Goal: Information Seeking & Learning: Find specific fact

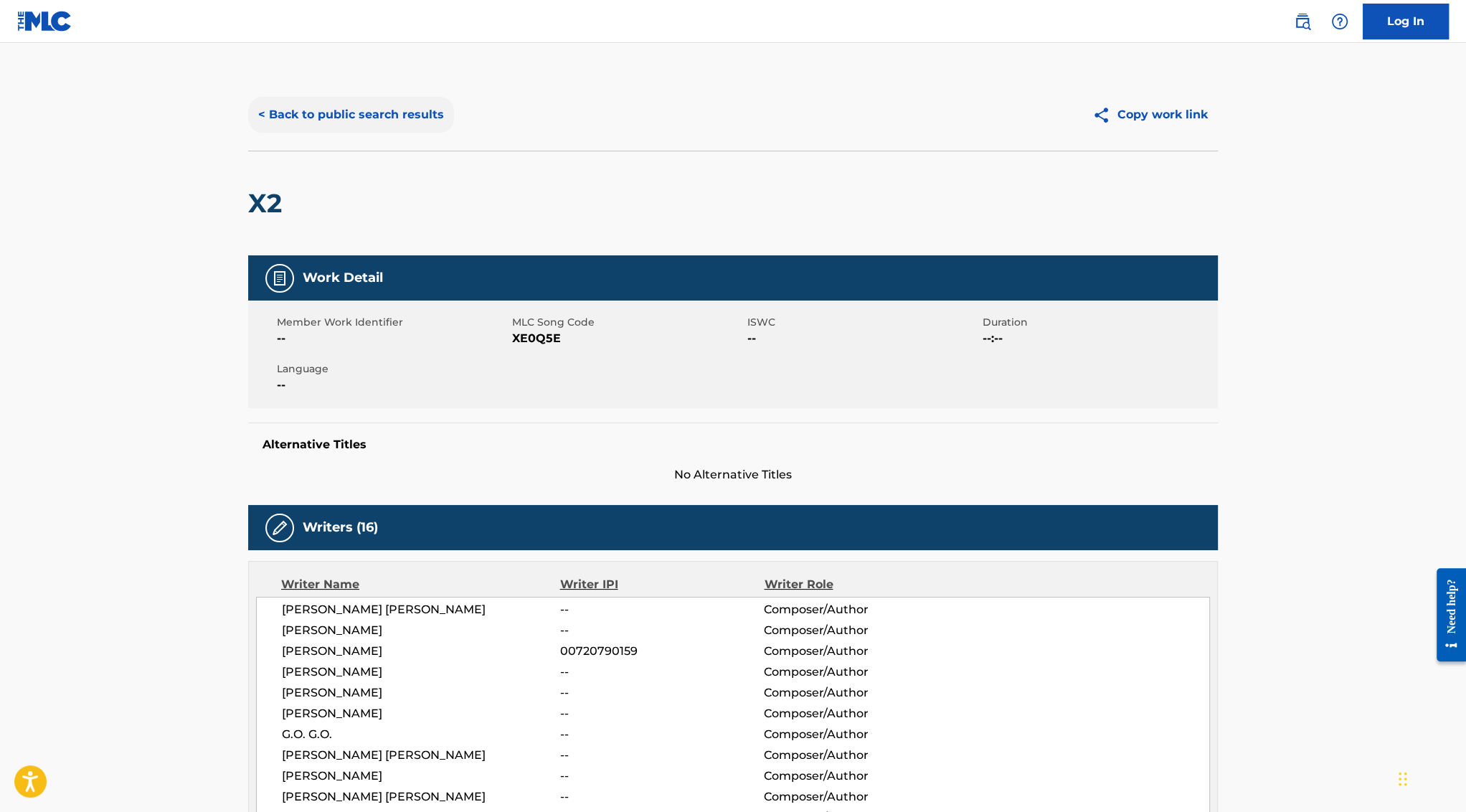
click at [307, 103] on button "< Back to public search results" at bounding box center [351, 115] width 206 height 36
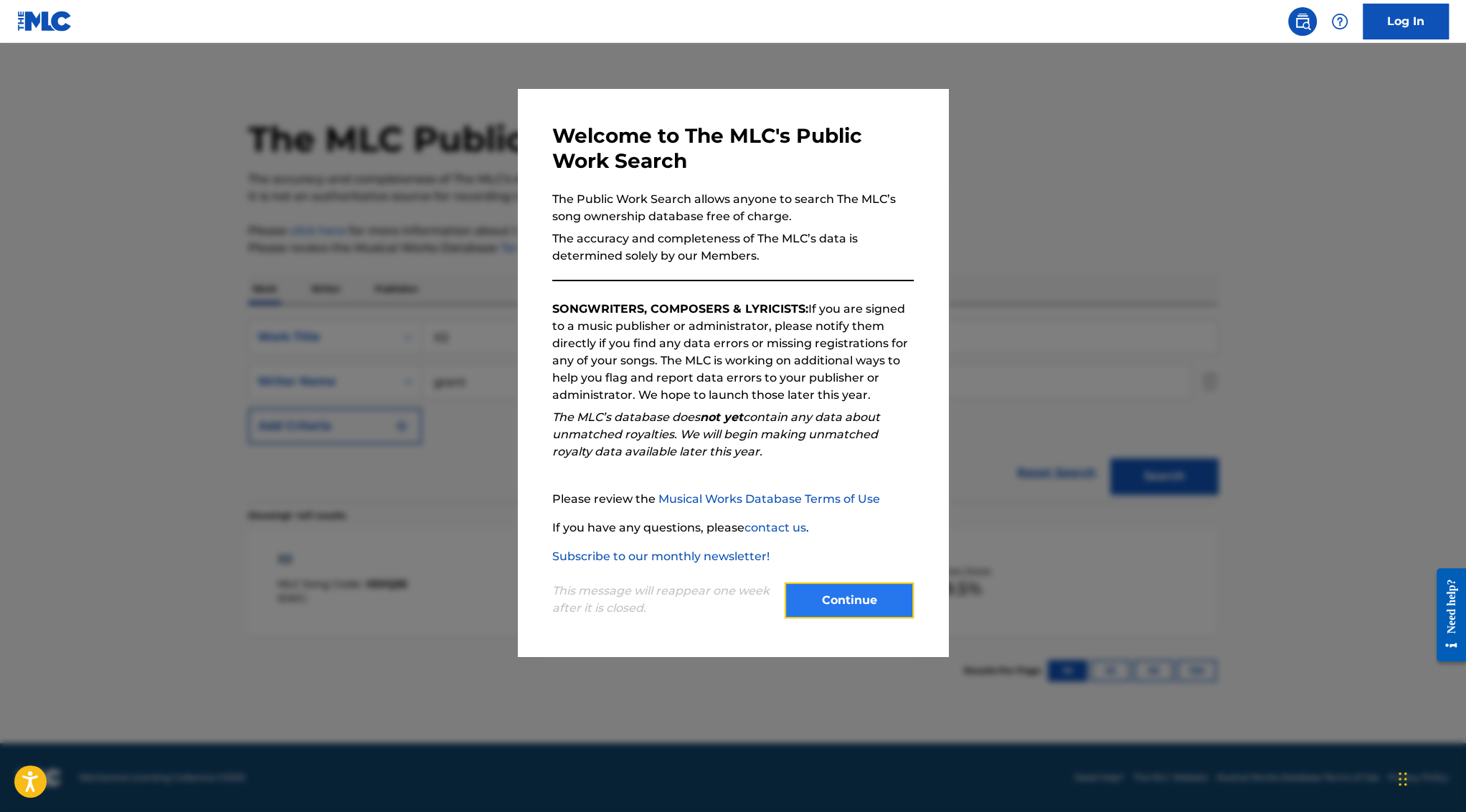
click at [844, 598] on button "Continue" at bounding box center [849, 600] width 129 height 36
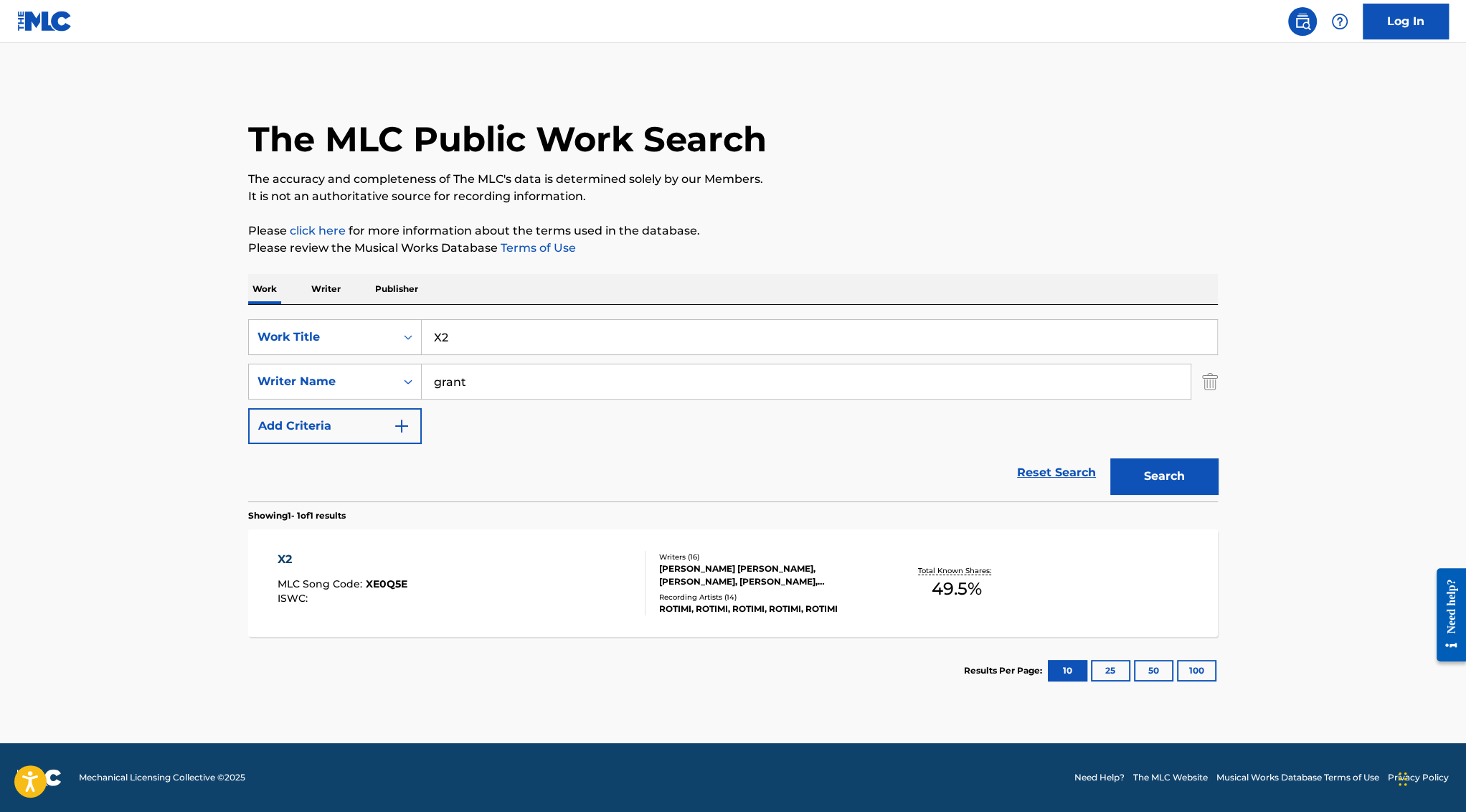
click at [463, 378] on input "grant" at bounding box center [806, 381] width 769 height 34
click at [463, 358] on div "SearchWithCriteria3ad1c1b6-ed7c-4595-a79c-c7dc2078be2e Work Title X2 SearchWith…" at bounding box center [733, 381] width 969 height 125
click at [457, 338] on input "X2" at bounding box center [818, 336] width 795 height 34
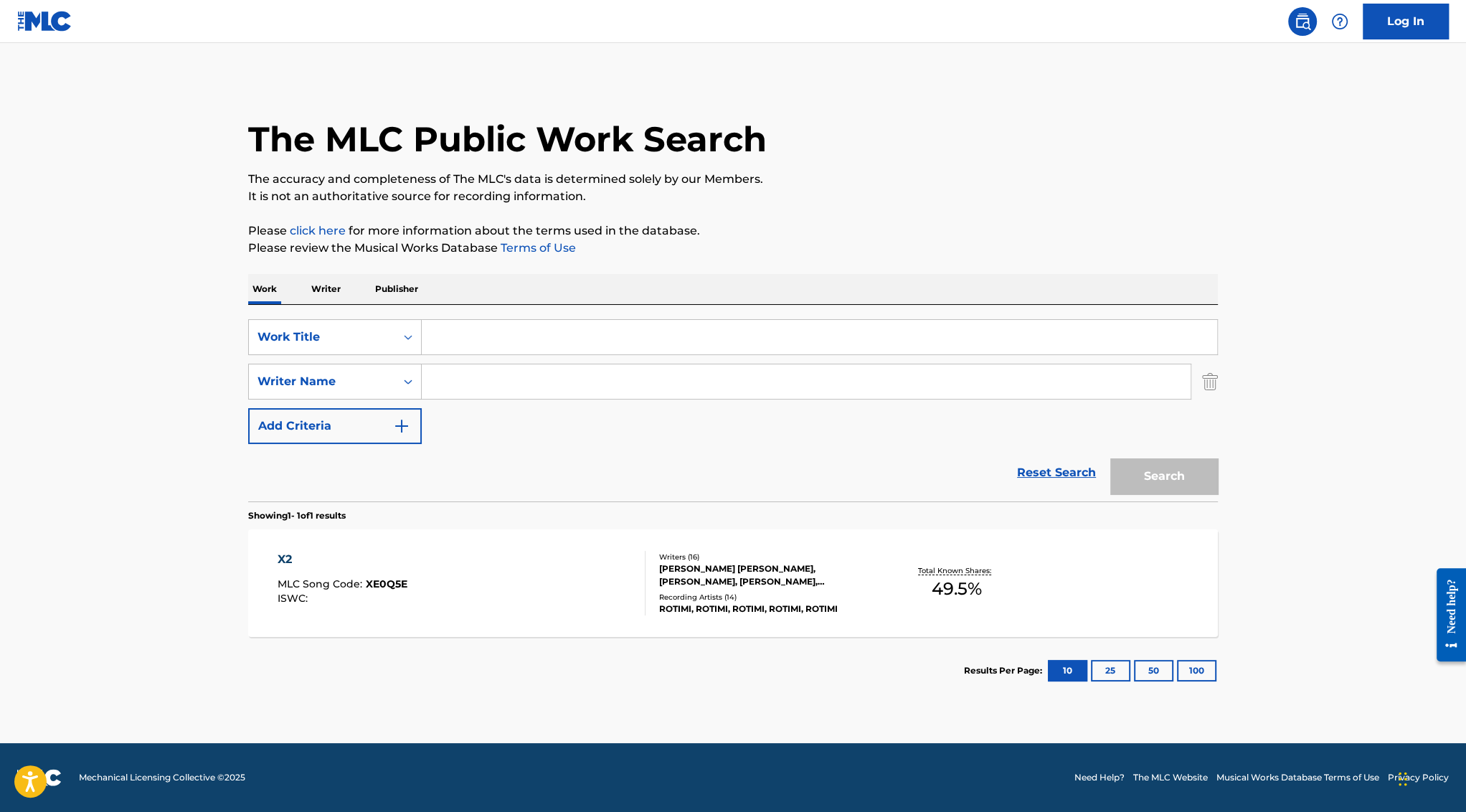
paste input "crumbling / suicide note"
type input "crumbling / suicide note"
click at [1110, 458] on button "Search" at bounding box center [1164, 476] width 107 height 36
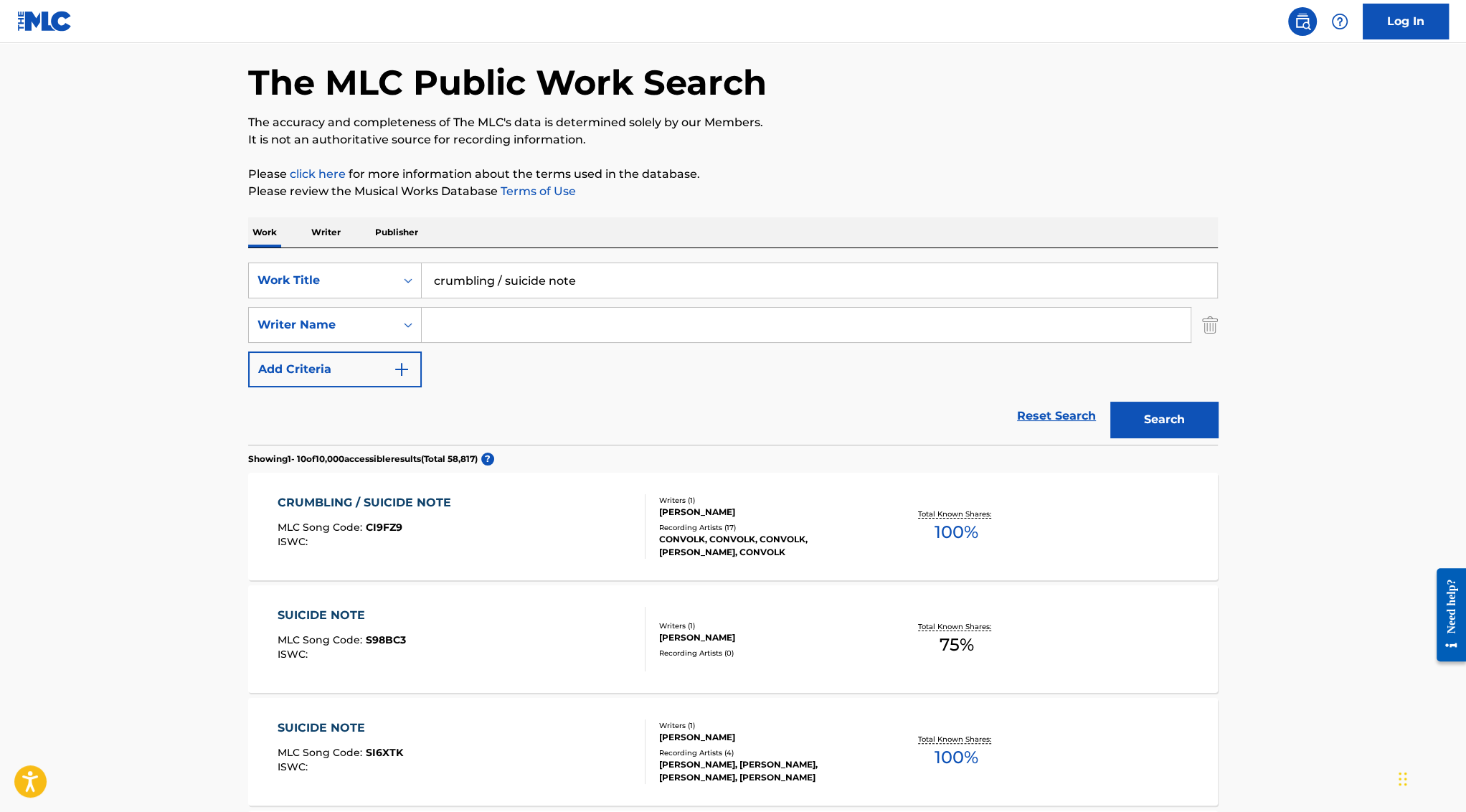
scroll to position [61, 0]
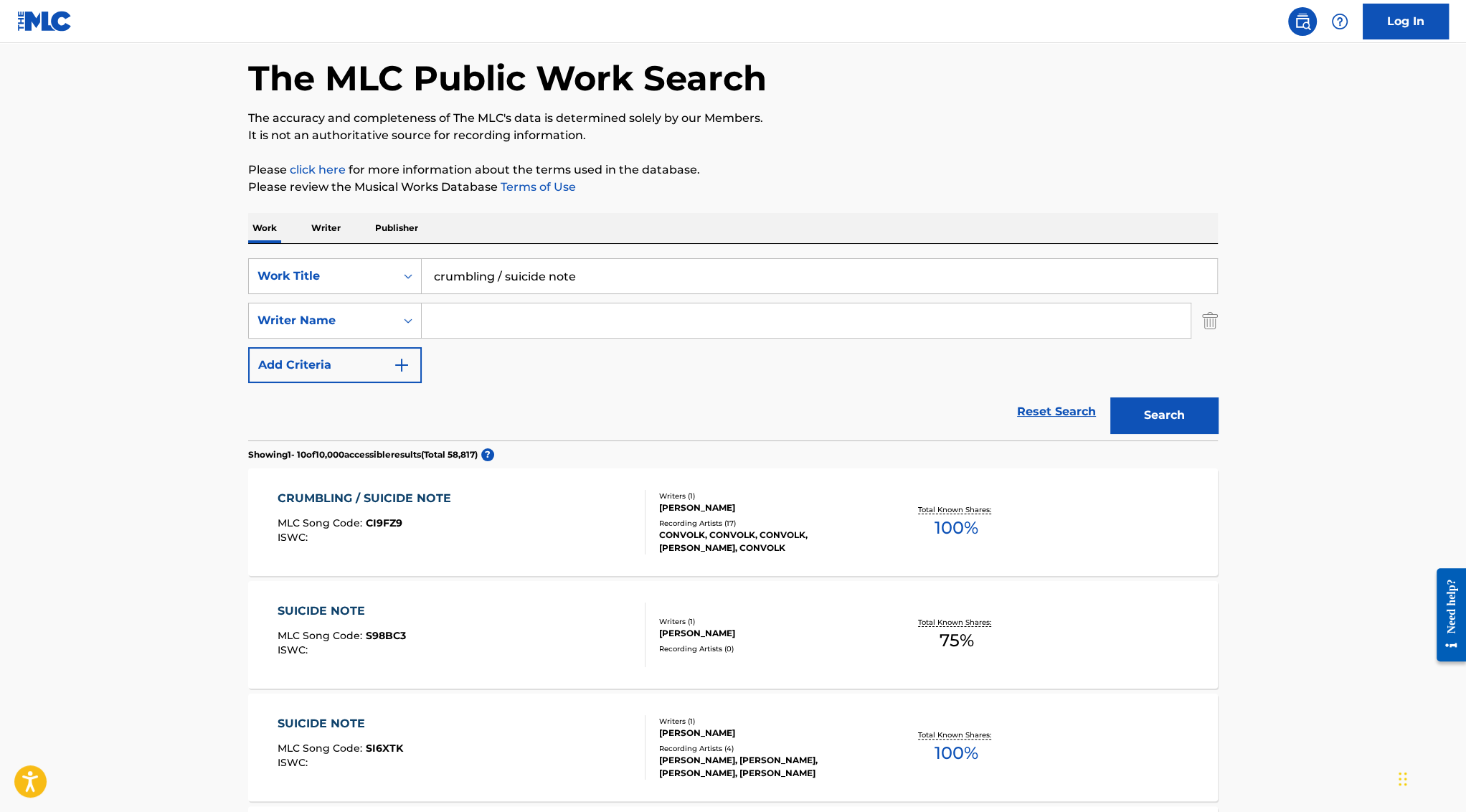
click at [357, 503] on div "CRUMBLING / SUICIDE NOTE" at bounding box center [368, 498] width 181 height 18
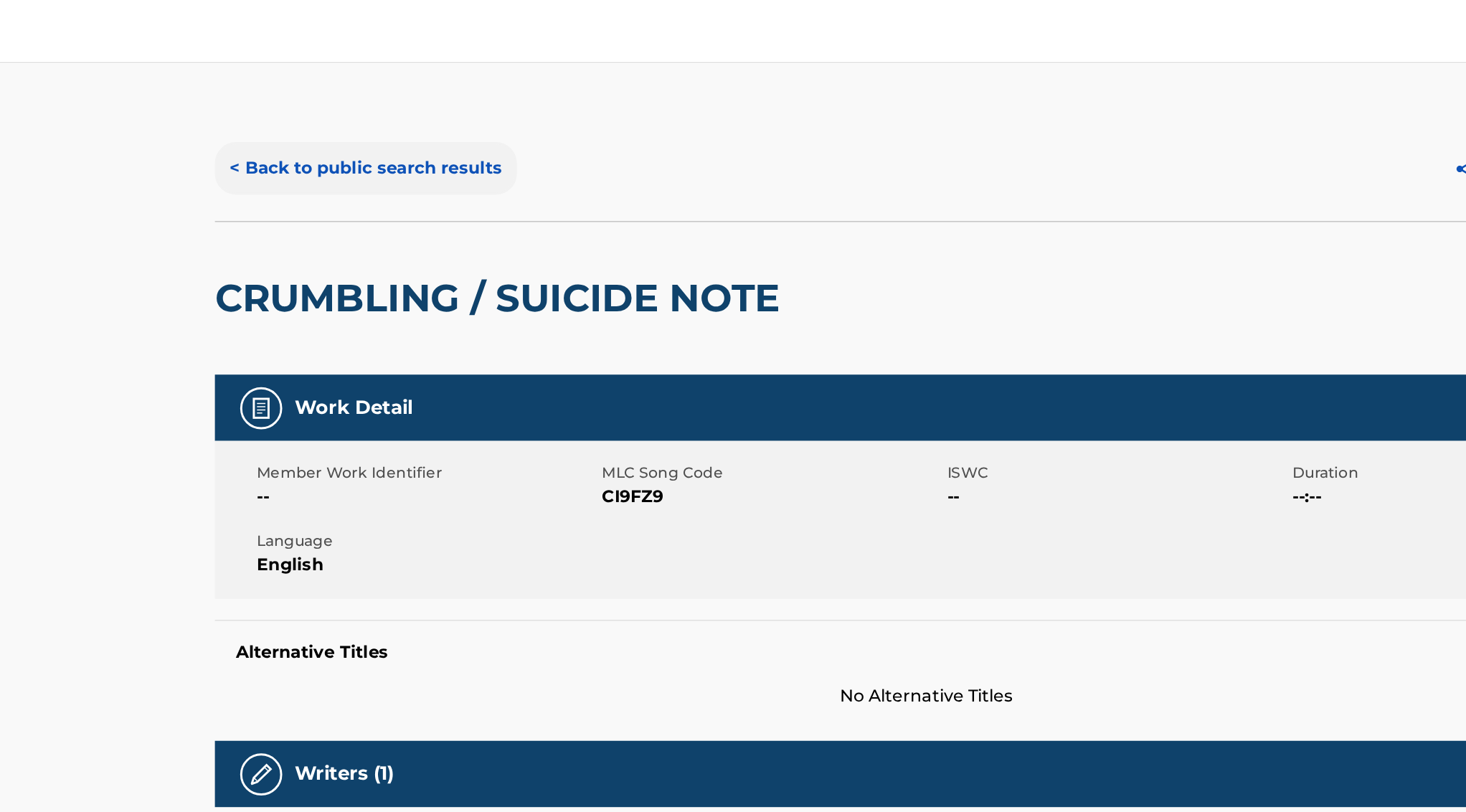
click at [349, 123] on button "< Back to public search results" at bounding box center [351, 115] width 206 height 36
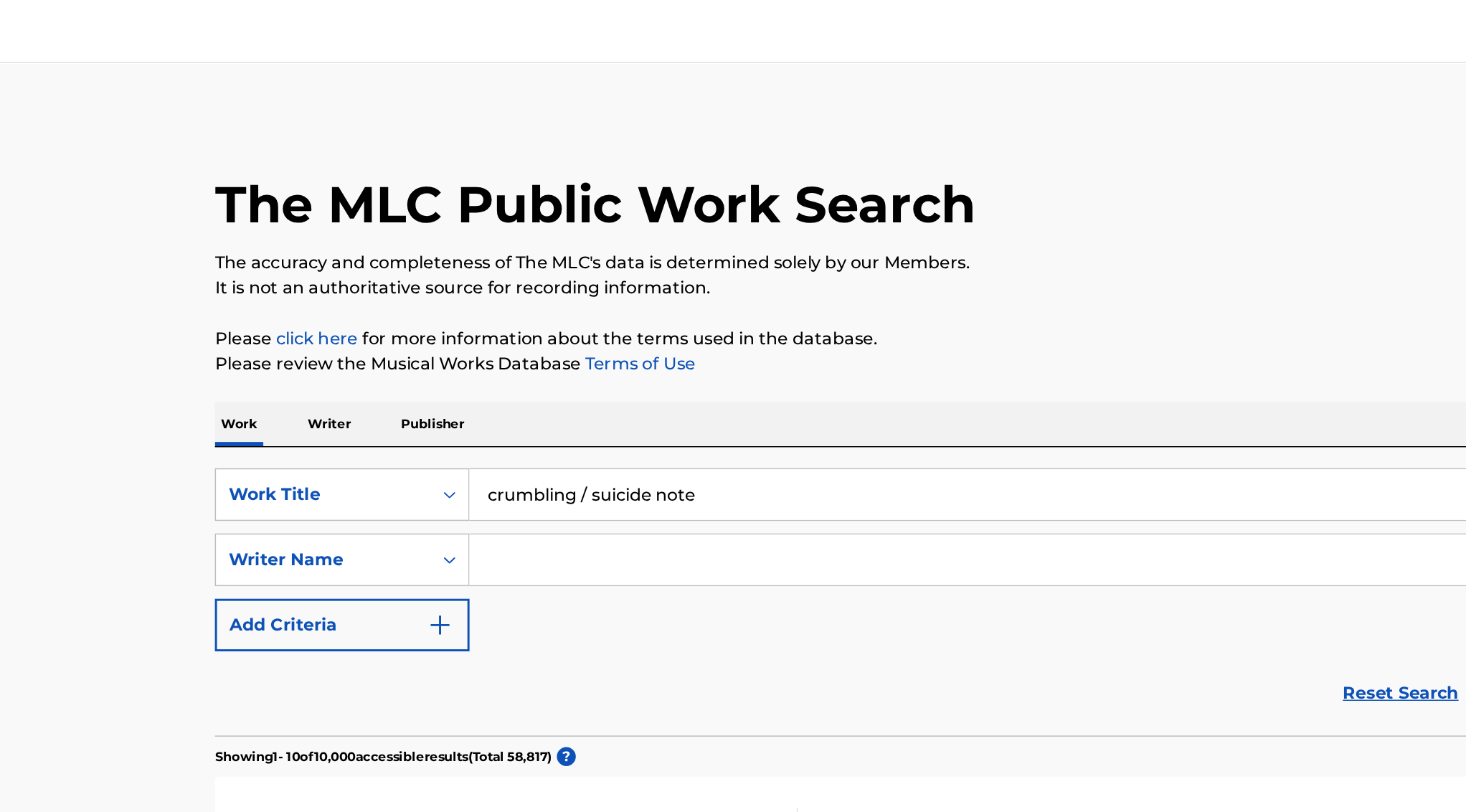
scroll to position [61, 0]
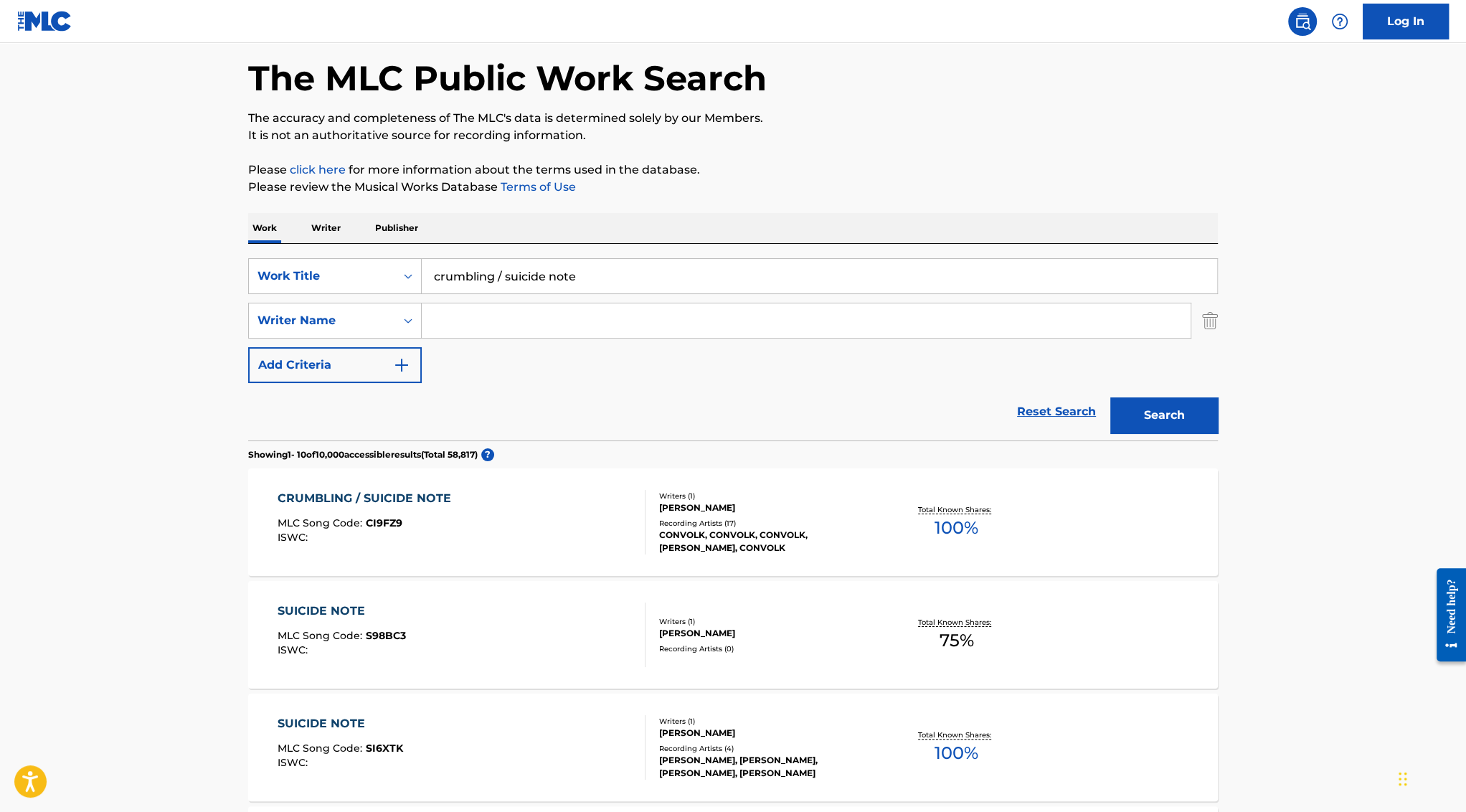
click at [553, 285] on input "crumbling / suicide note" at bounding box center [818, 275] width 795 height 34
paste input "Dangerous"
type input "Dangerous"
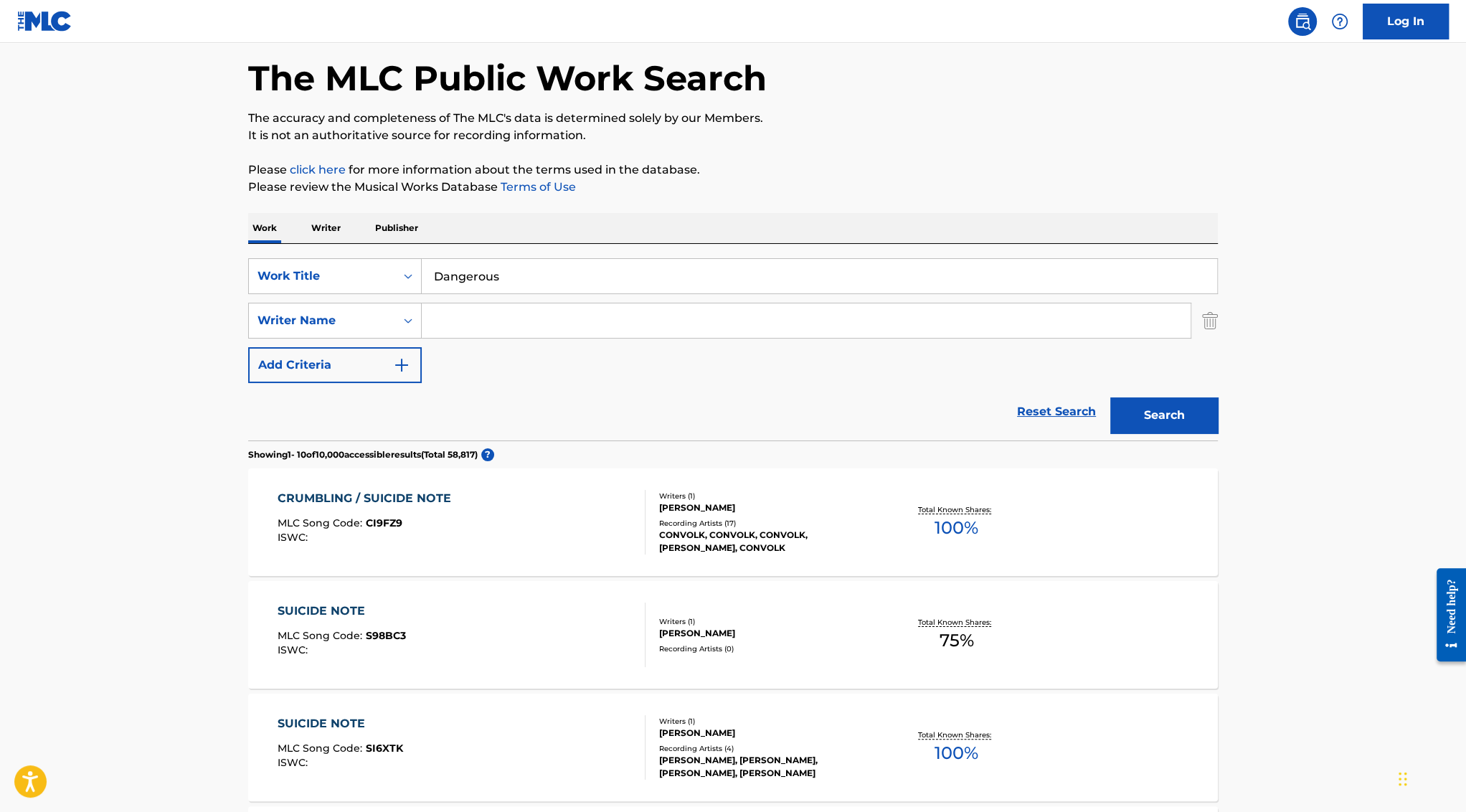
click at [505, 334] on input "Search Form" at bounding box center [806, 320] width 769 height 34
type input "[PERSON_NAME]"
click at [1110, 397] on button "Search" at bounding box center [1164, 415] width 107 height 36
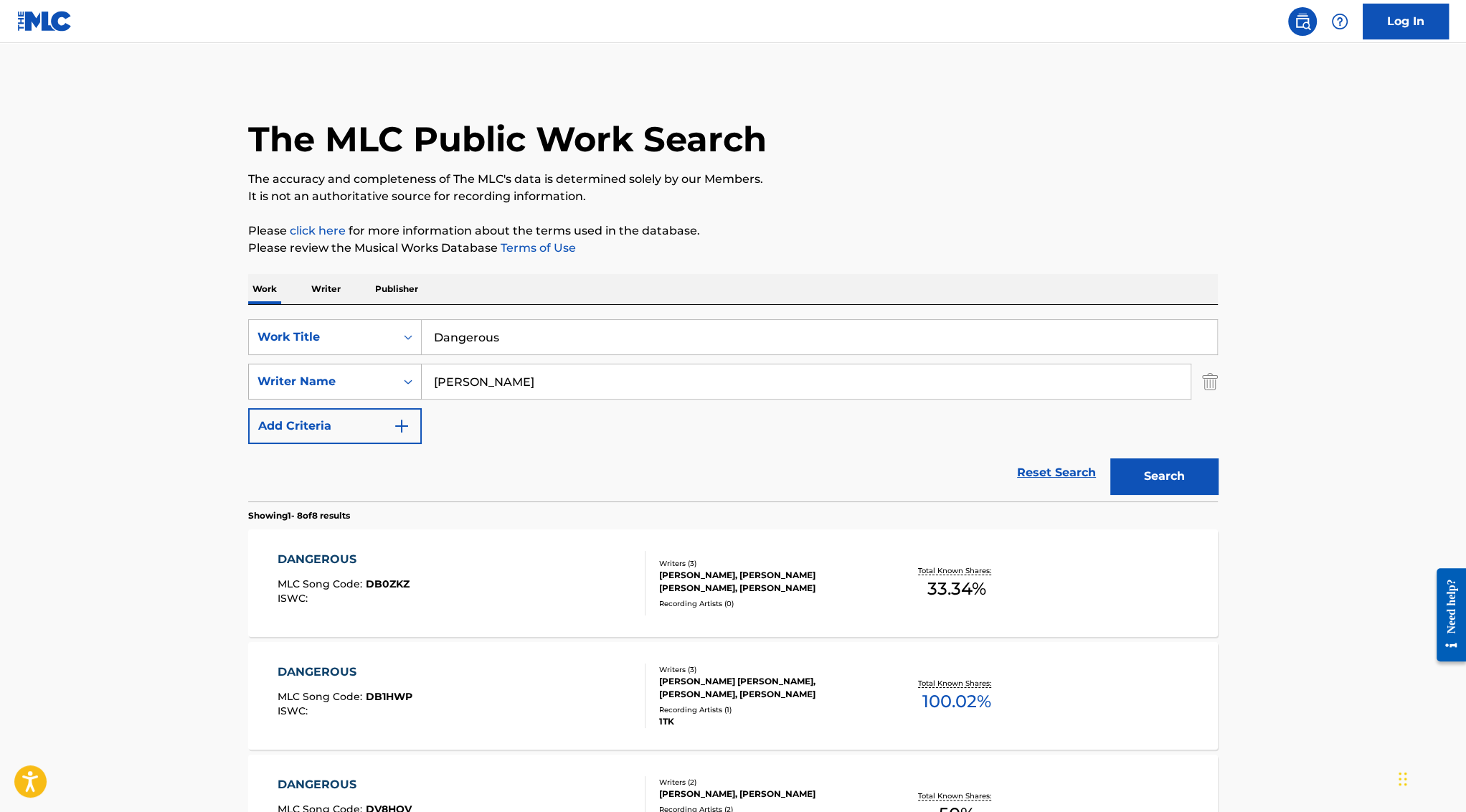
scroll to position [56, 0]
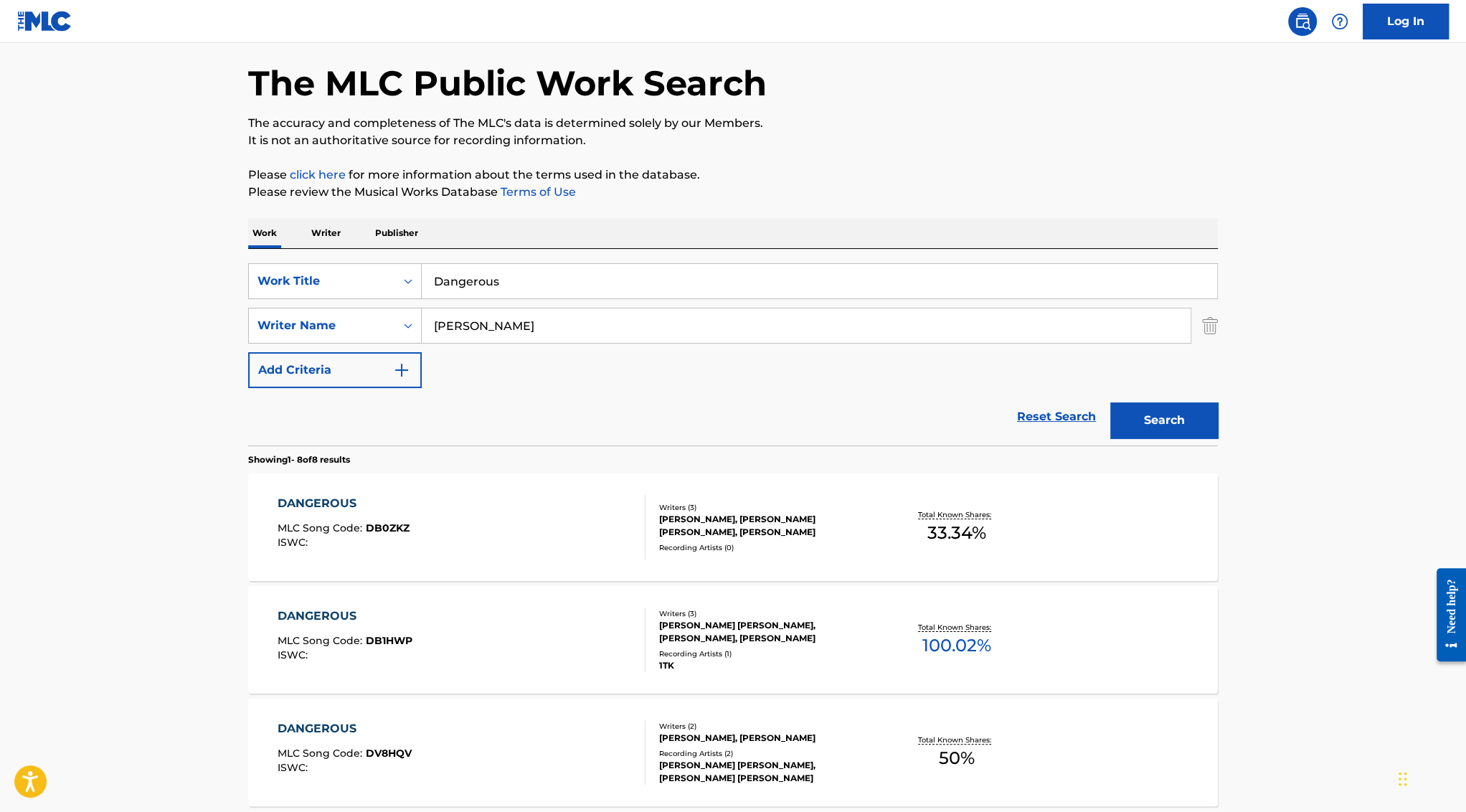
click at [297, 502] on div "DANGEROUS" at bounding box center [343, 503] width 132 height 18
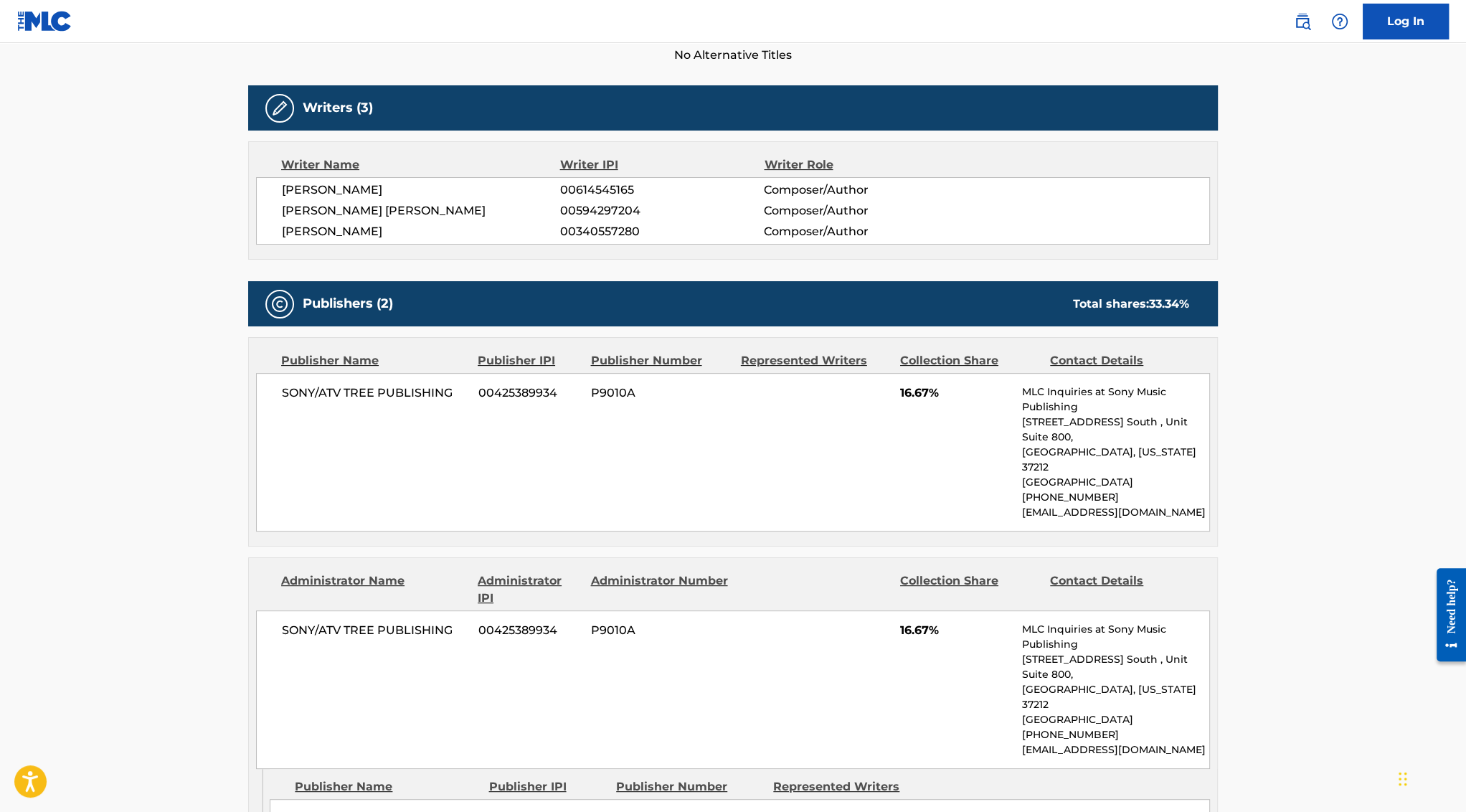
scroll to position [418, 0]
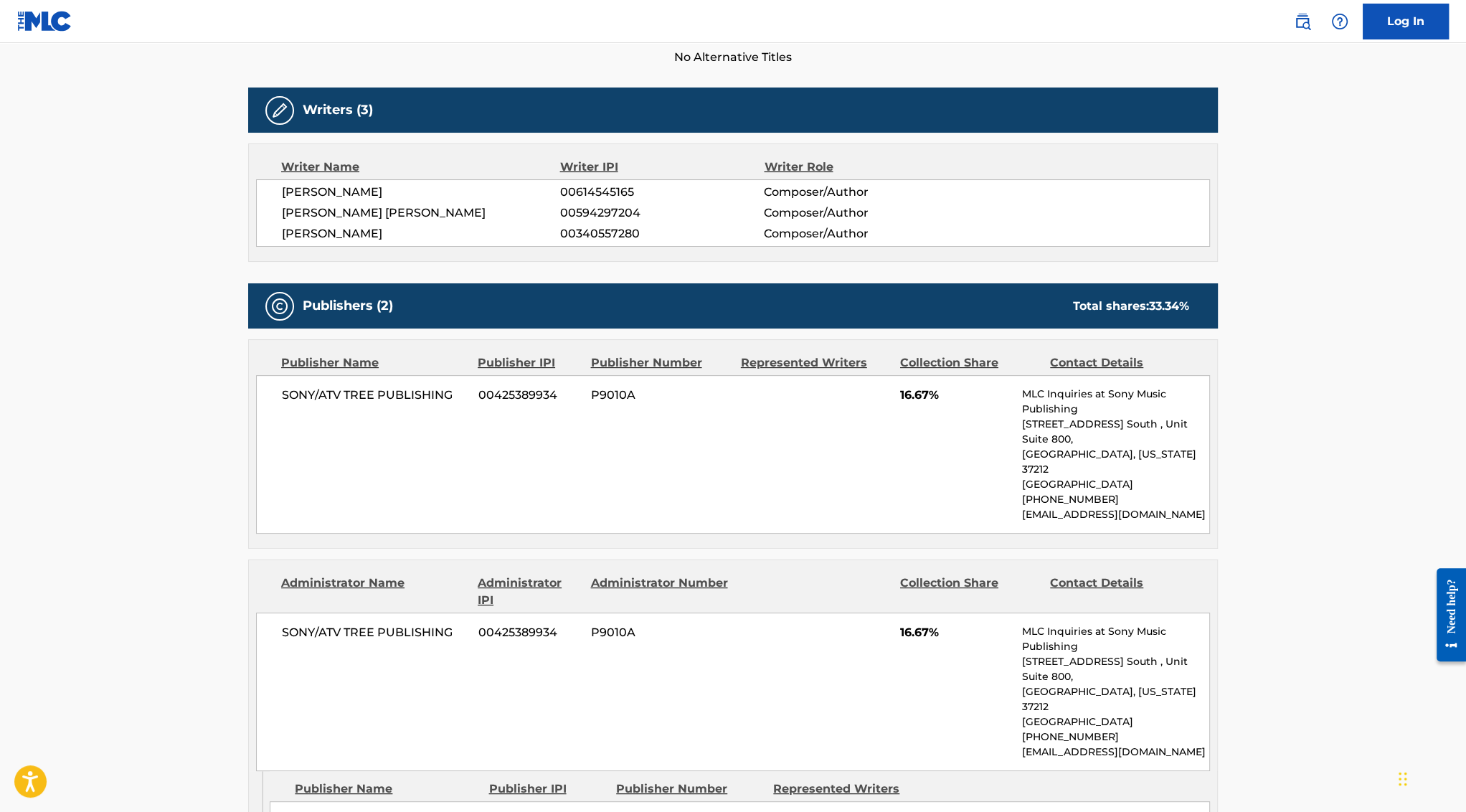
click at [299, 213] on span "[PERSON_NAME] [PERSON_NAME]" at bounding box center [420, 212] width 278 height 18
click at [585, 207] on span "00594297204" at bounding box center [661, 212] width 203 height 18
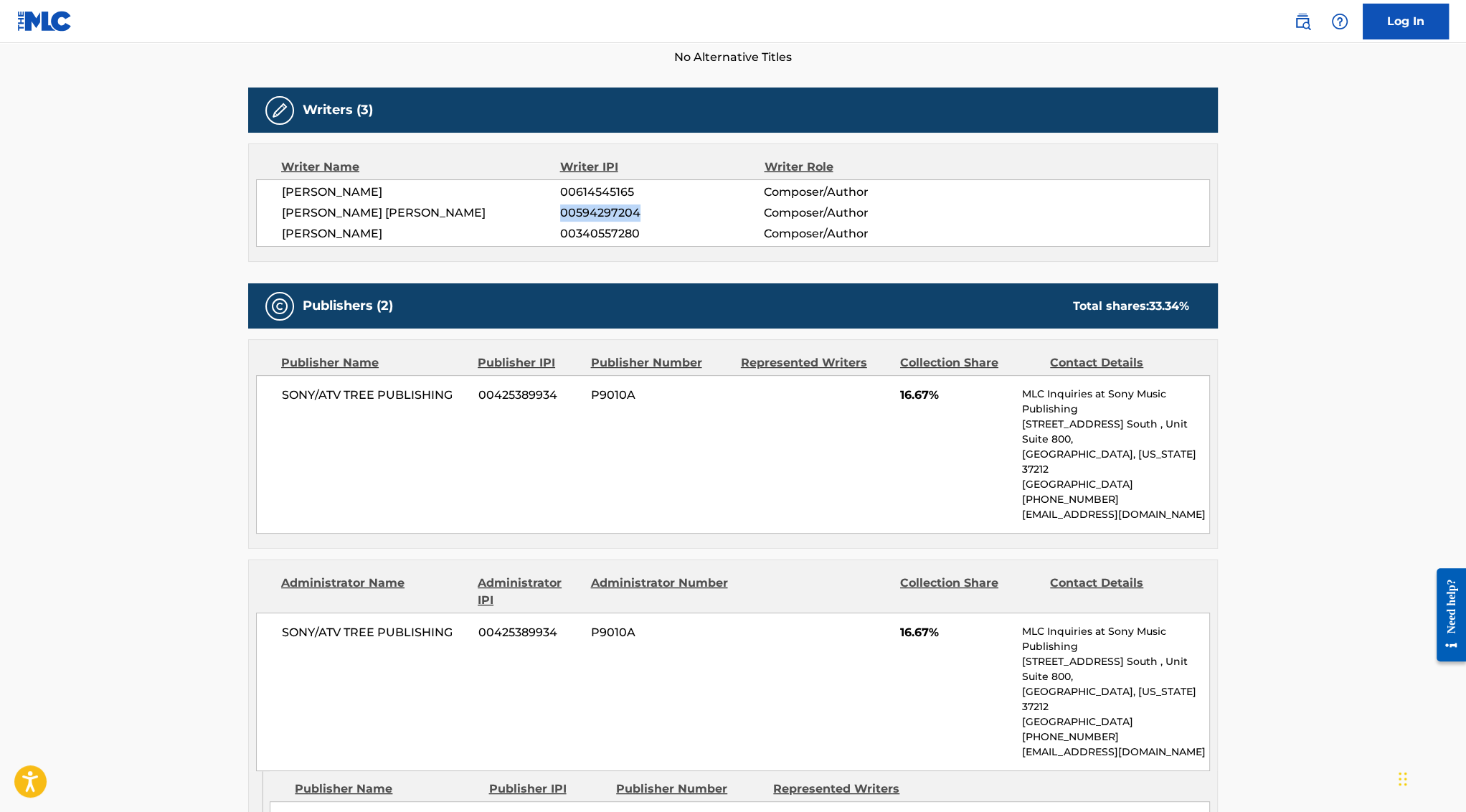
copy span "00594297204"
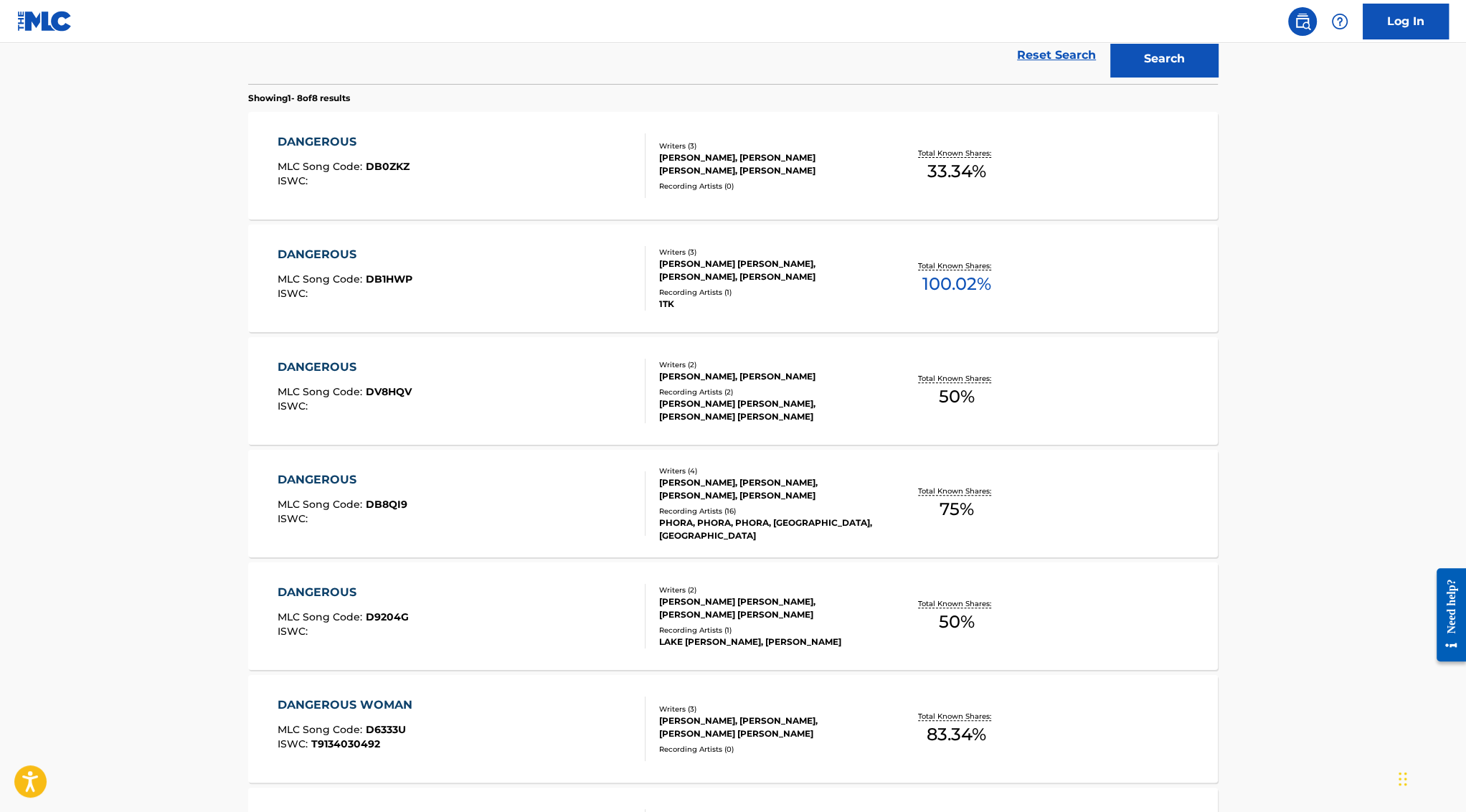
scroll to position [56, 0]
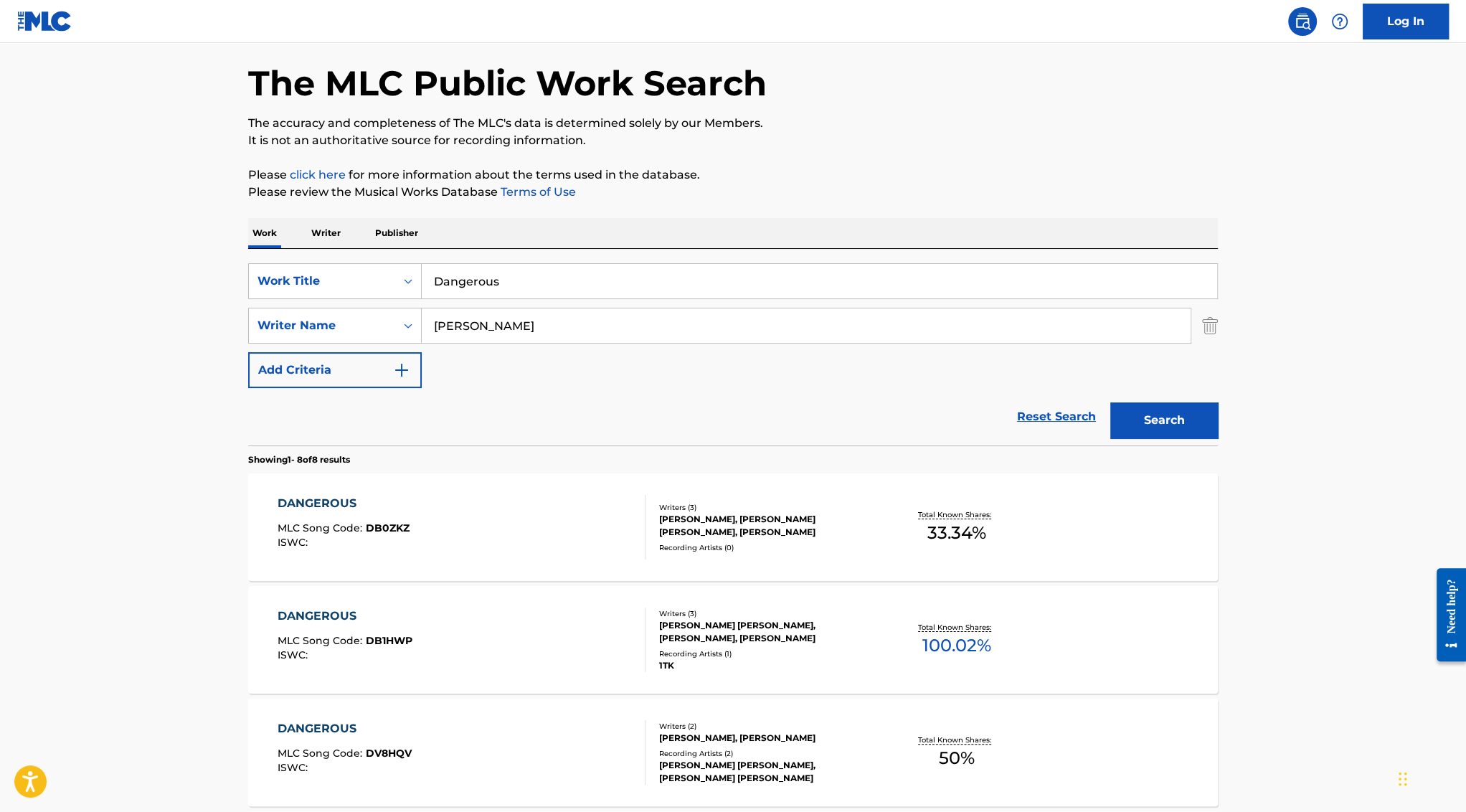
click at [463, 287] on input "Dangerous" at bounding box center [818, 281] width 795 height 34
paste input "Tattooed Tear"
type input "Tattooed Tears"
click at [1110, 402] on button "Search" at bounding box center [1164, 419] width 107 height 36
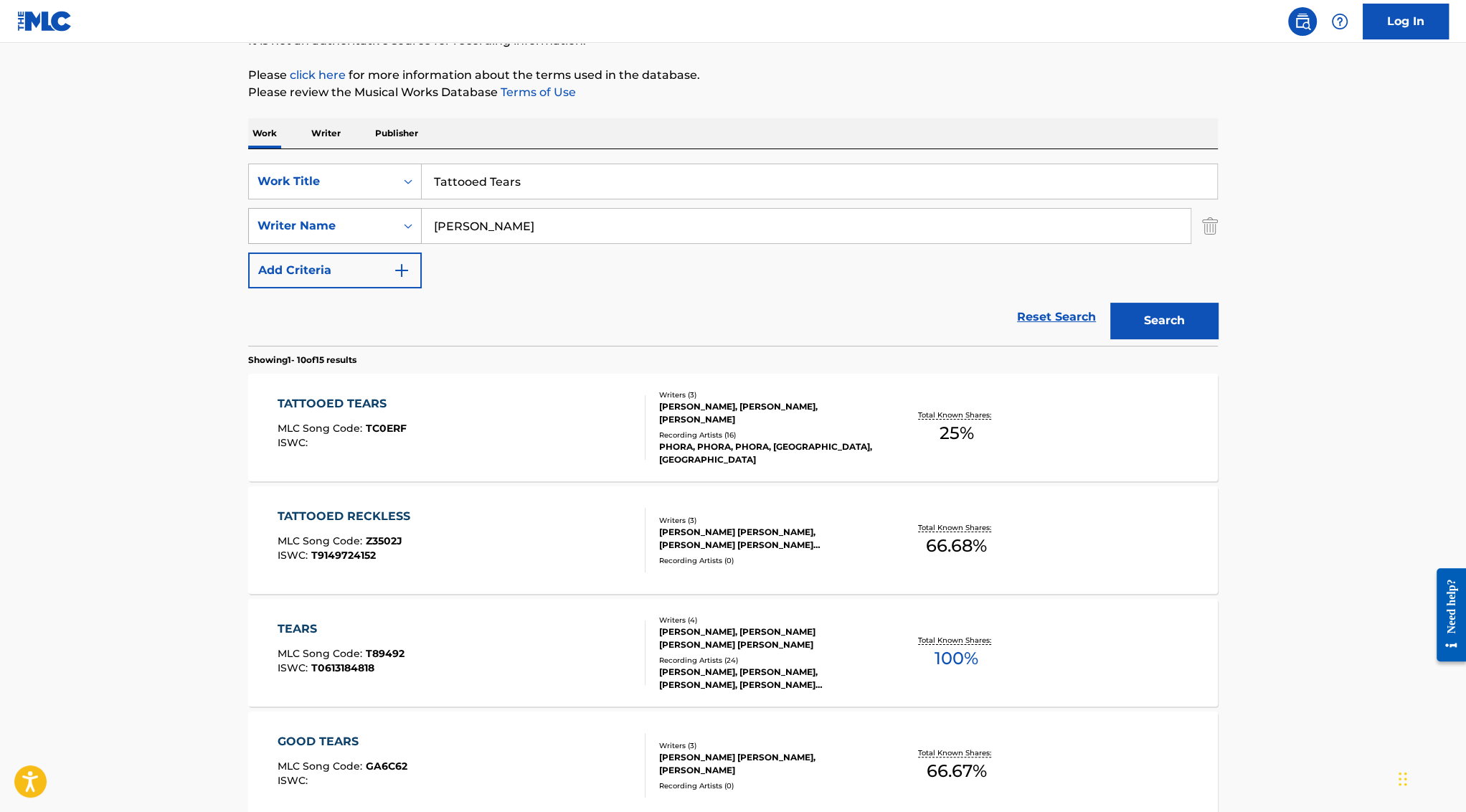
scroll to position [164, 0]
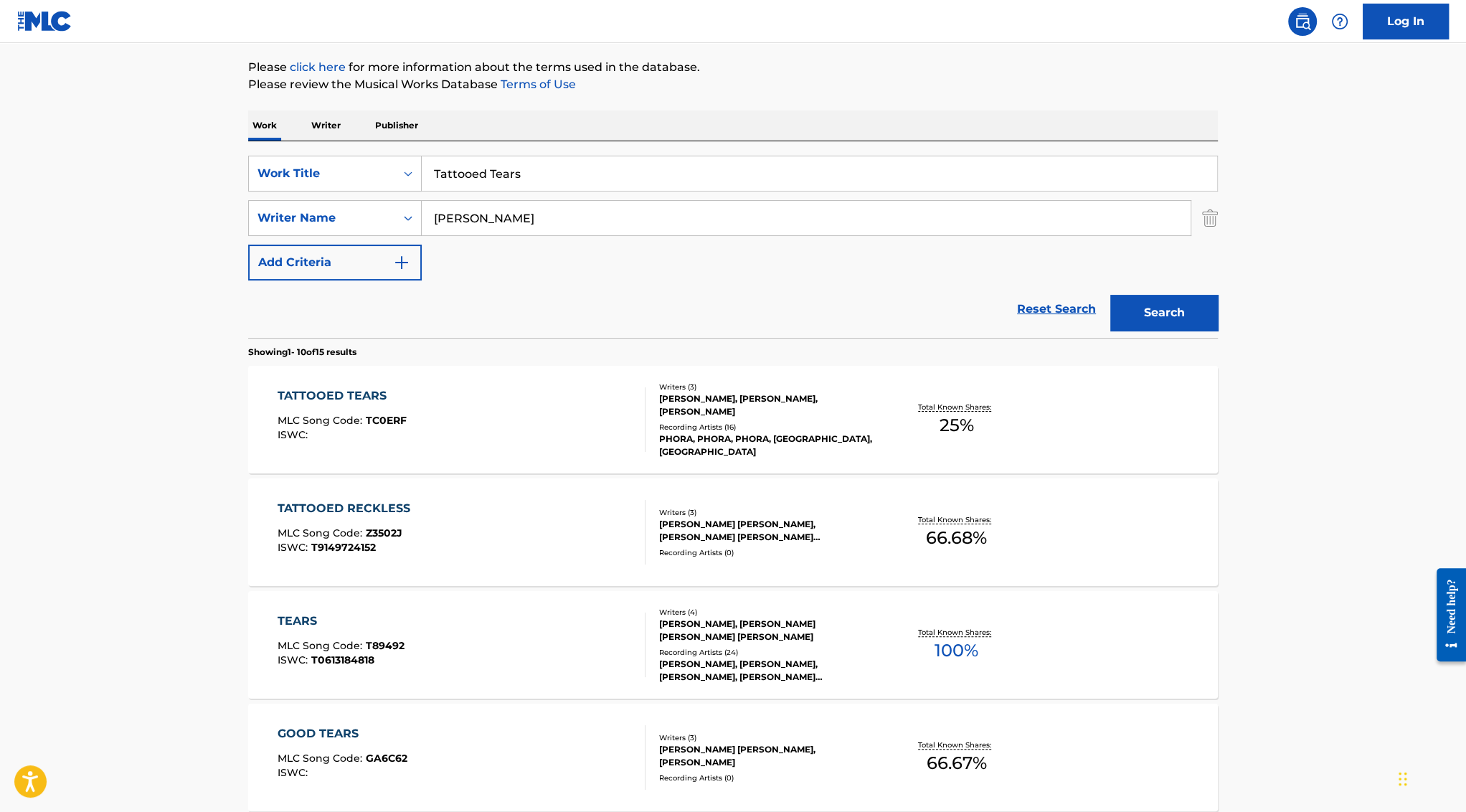
click at [348, 394] on div "TATTOOED TEARS" at bounding box center [342, 395] width 129 height 18
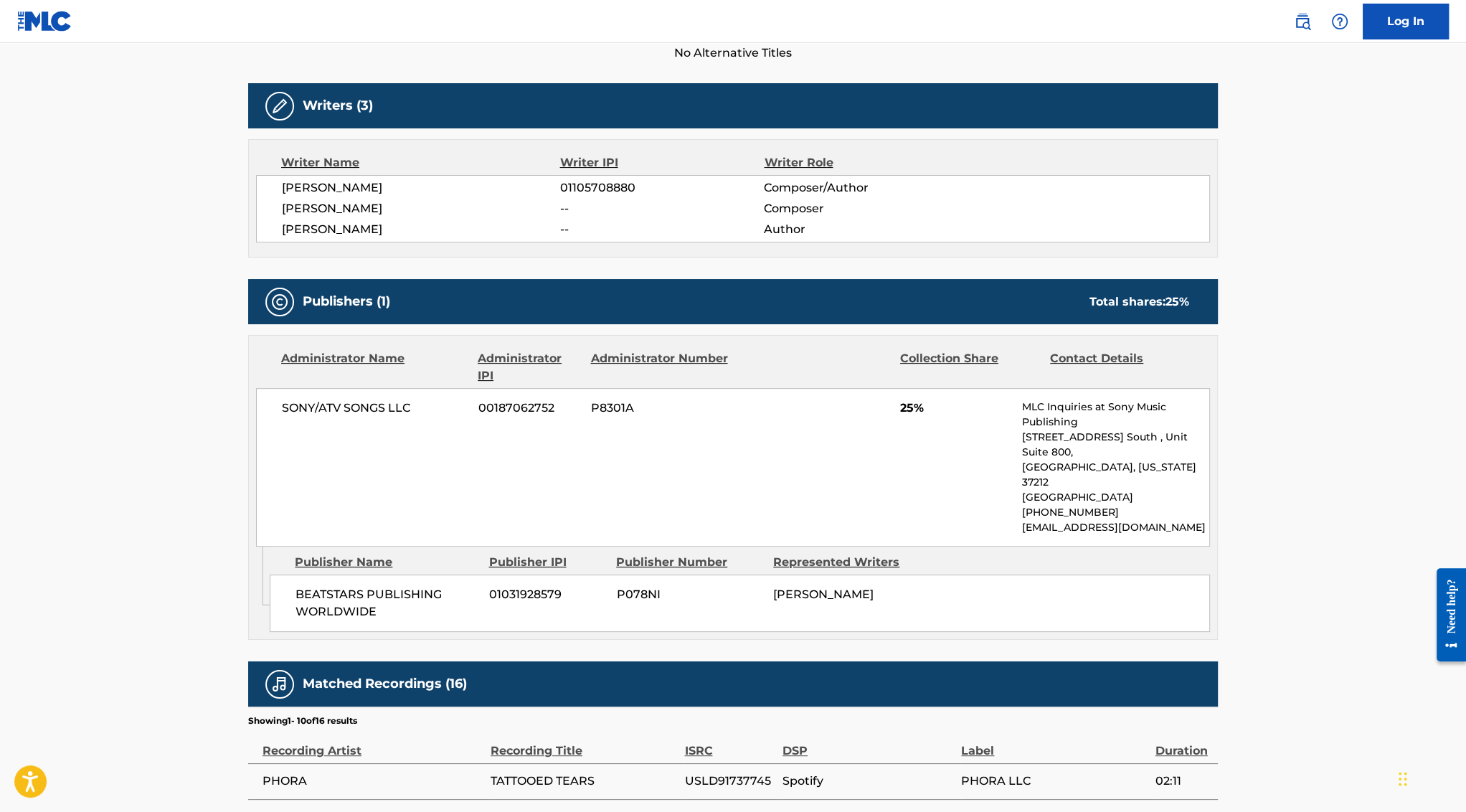
scroll to position [420, 0]
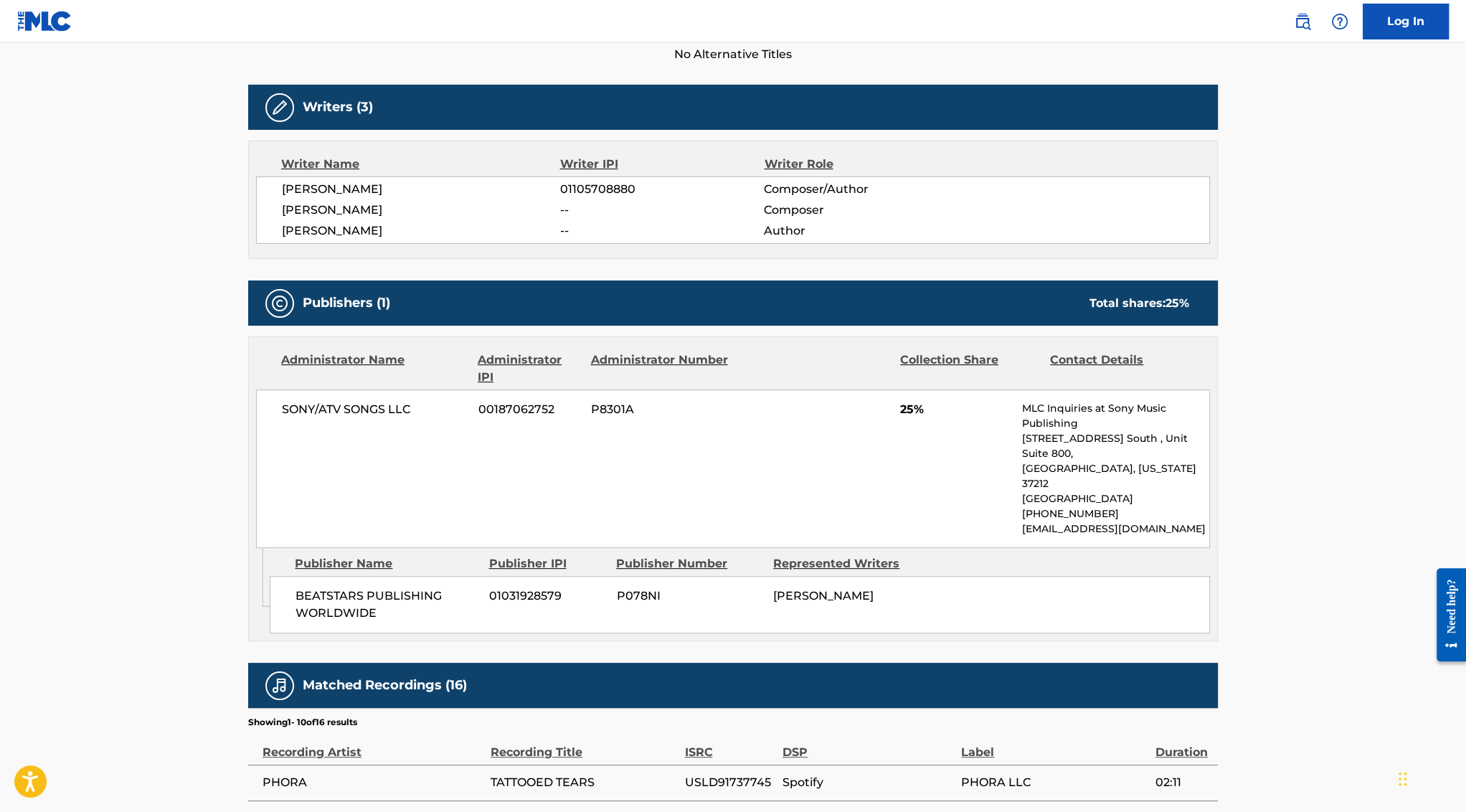
click at [832, 588] on span "[PERSON_NAME]" at bounding box center [823, 595] width 101 height 14
copy div "[PERSON_NAME] Total shares: 25 %"
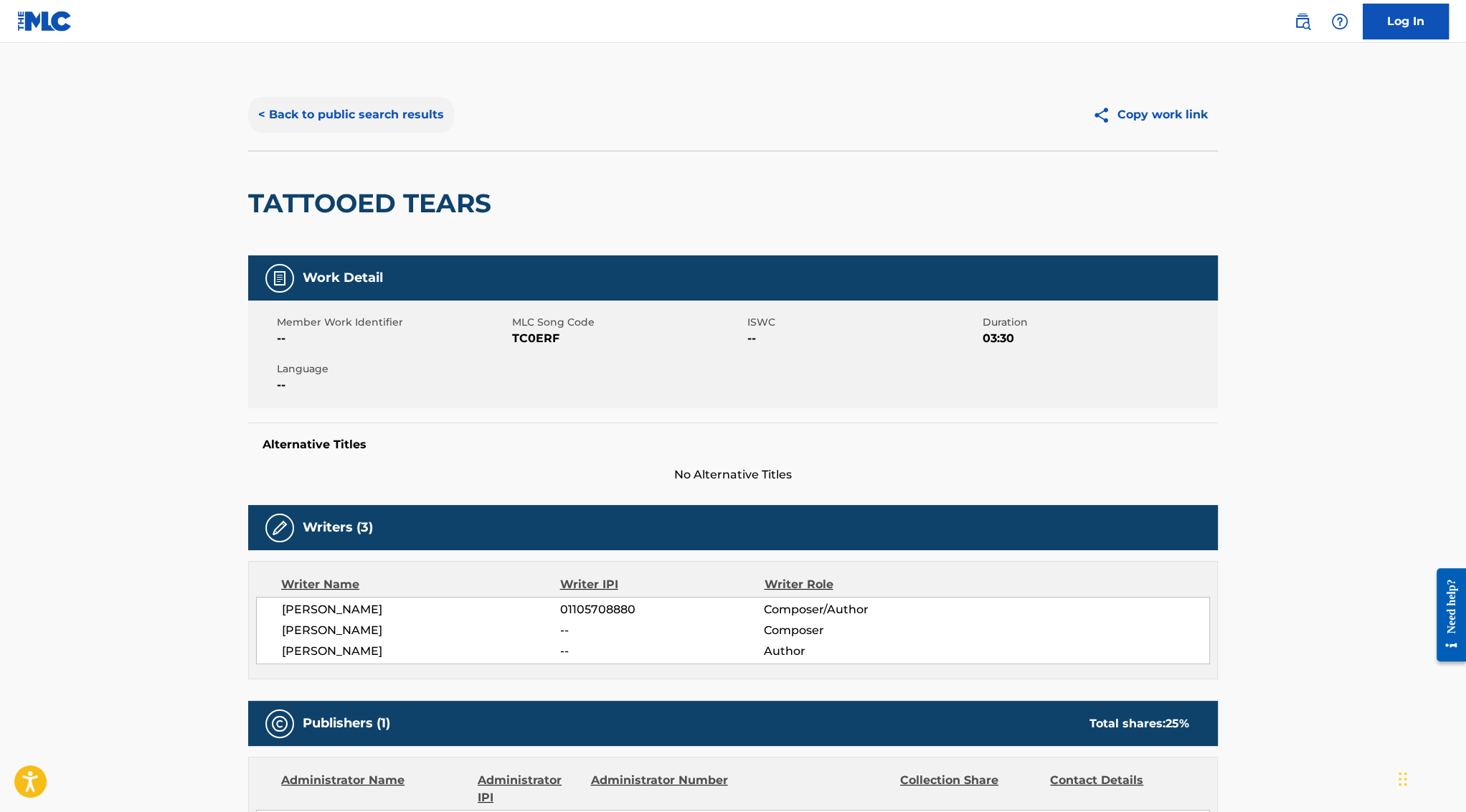
click at [323, 105] on button "< Back to public search results" at bounding box center [351, 115] width 206 height 36
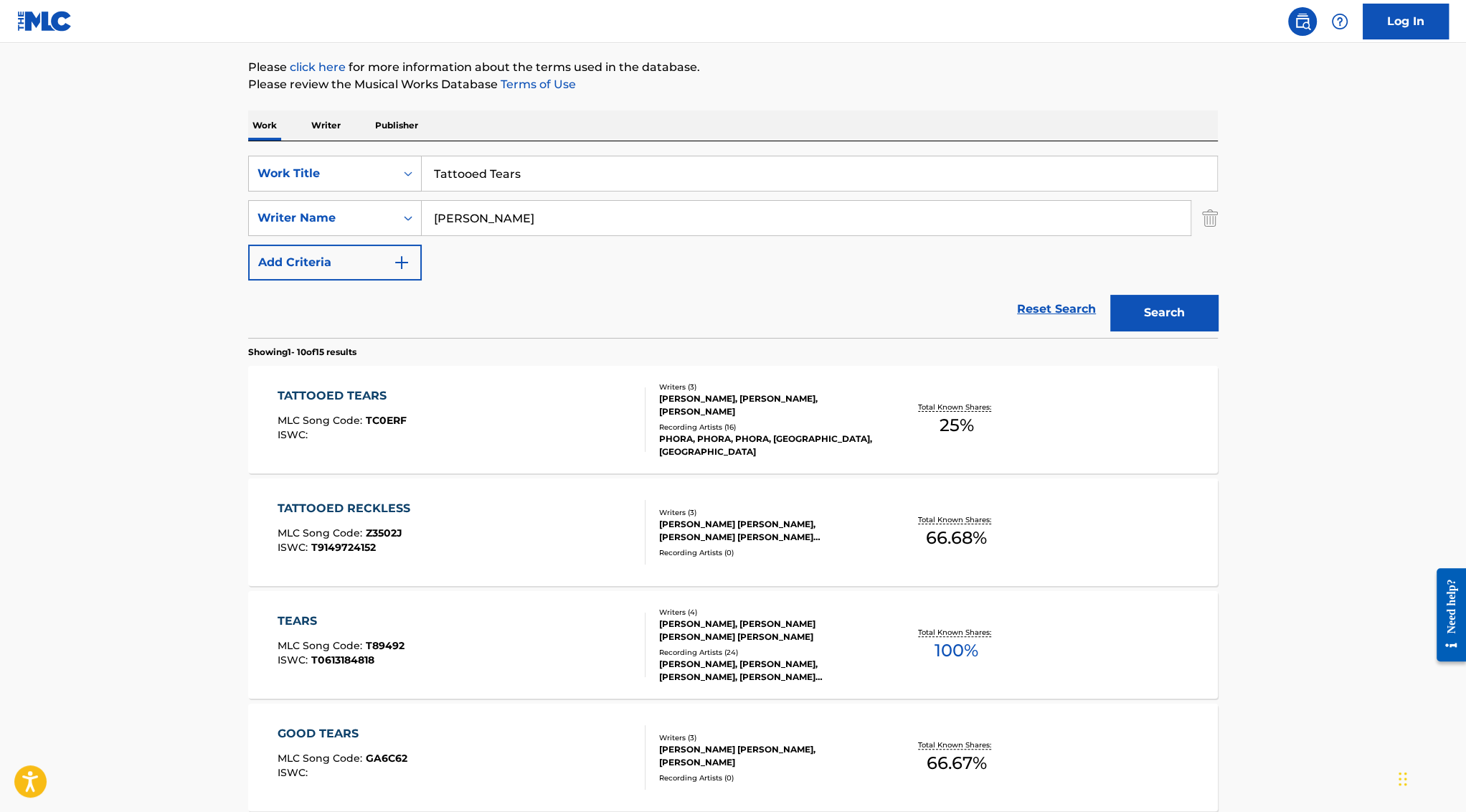
click at [522, 172] on input "Tattooed Tears" at bounding box center [818, 173] width 795 height 34
paste input "SUCKER4PAIN"
type input "SUCKER4PAIN"
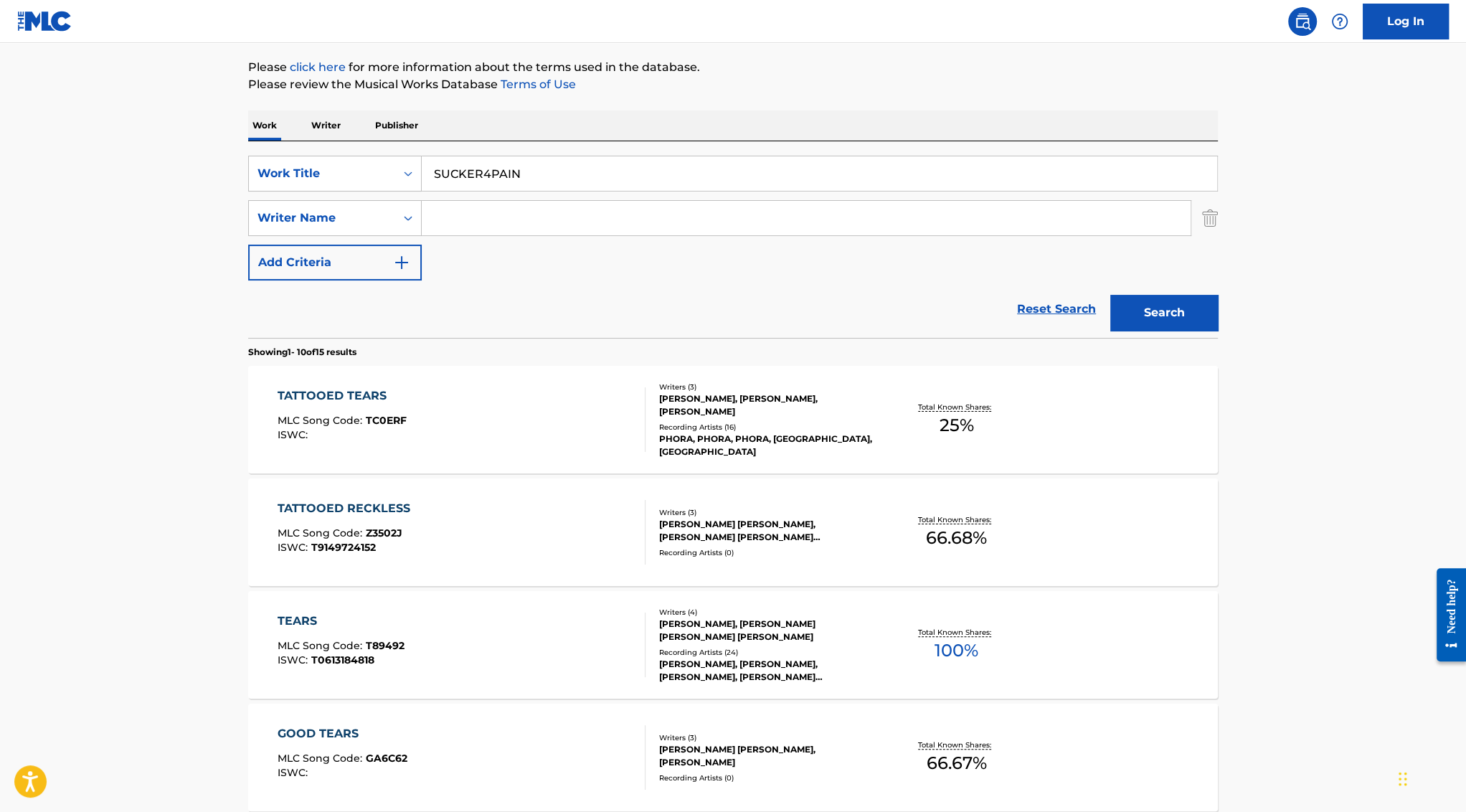
click at [1110, 295] on button "Search" at bounding box center [1164, 312] width 107 height 36
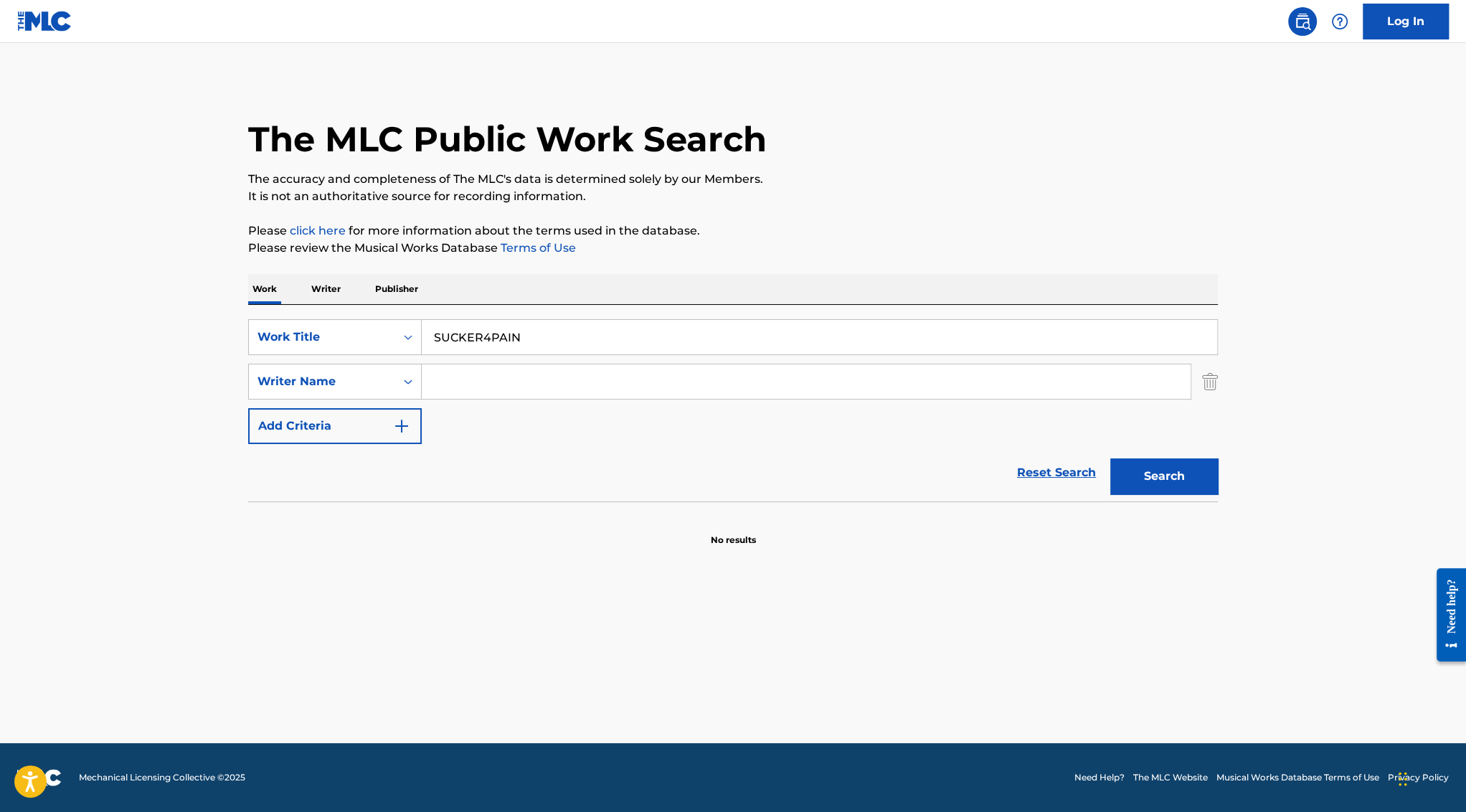
paste input "[PERSON_NAME]"
type input "[PERSON_NAME]"
click at [1110, 458] on button "Search" at bounding box center [1164, 476] width 107 height 36
